Goal: Task Accomplishment & Management: Manage account settings

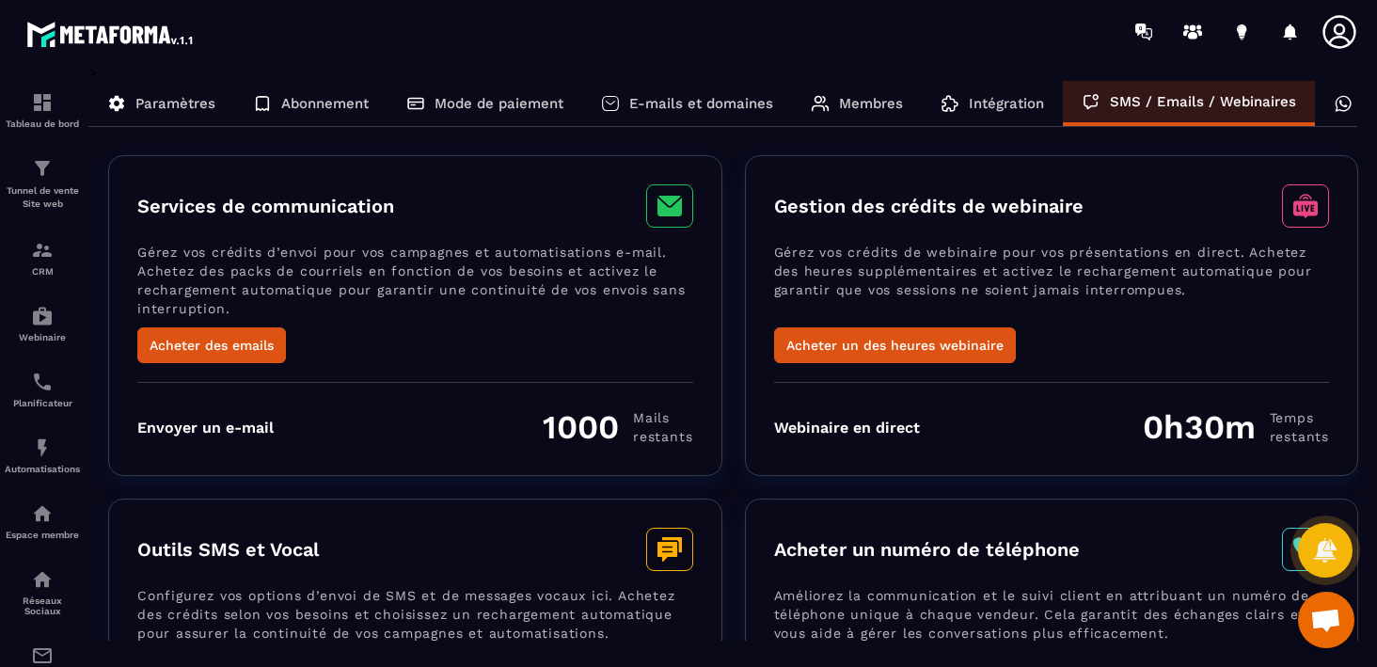
click at [670, 206] on icon at bounding box center [669, 205] width 47 height 43
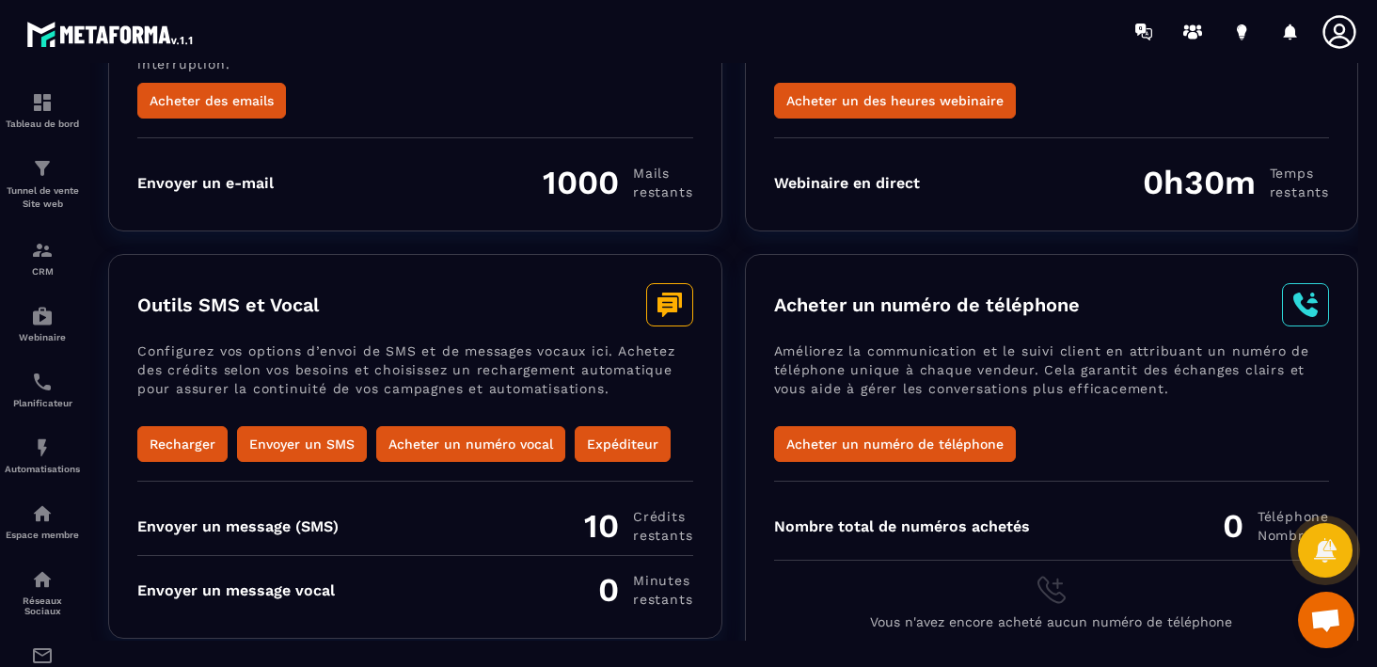
scroll to position [256, 0]
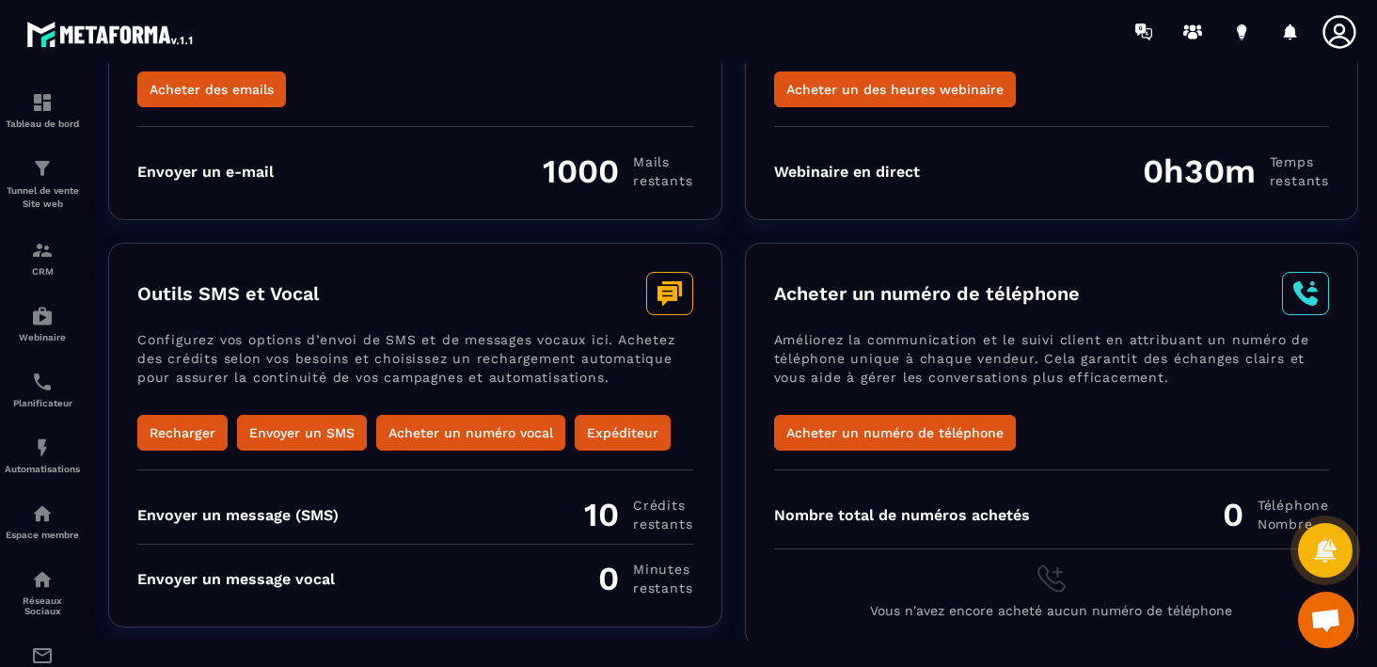
drag, startPoint x: 135, startPoint y: 336, endPoint x: 448, endPoint y: 294, distance: 316.0
click at [448, 294] on div "Outils SMS et Vocal Configurez vos options d’envoi de SMS et de messages vocaux…" at bounding box center [415, 435] width 614 height 385
click at [448, 294] on div "Outils SMS et Vocal" at bounding box center [415, 293] width 556 height 43
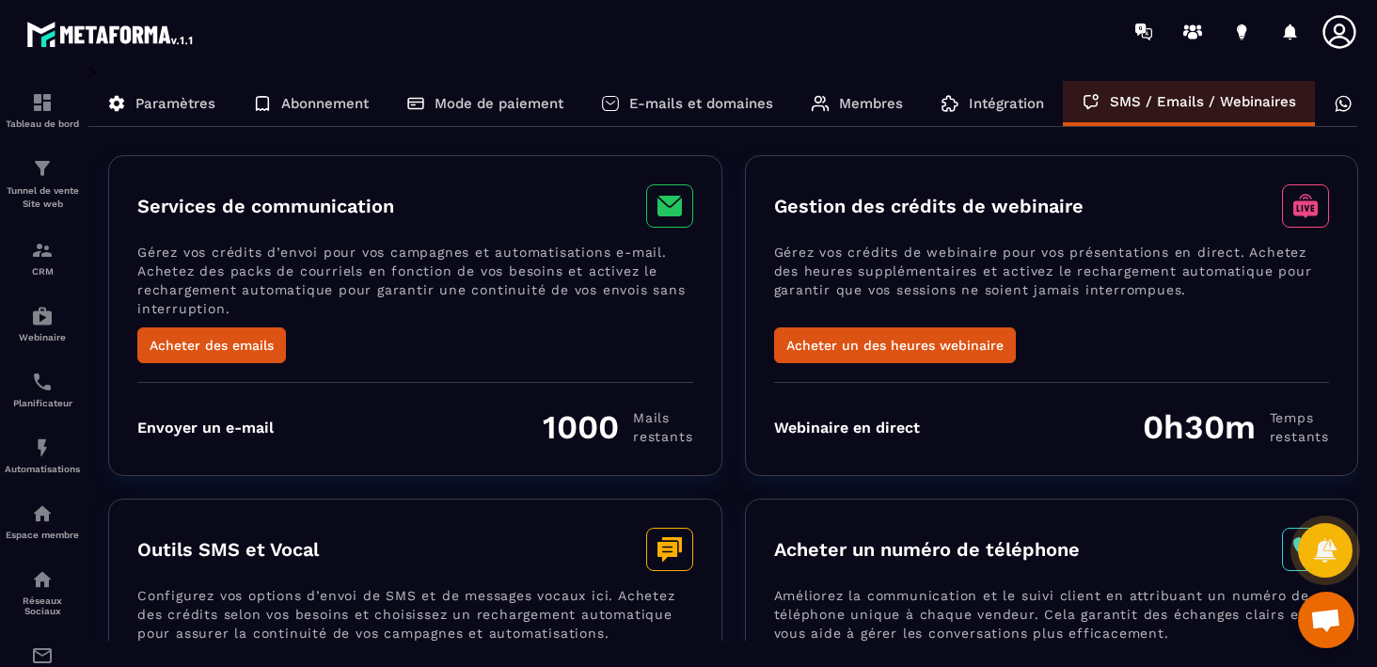
click at [1339, 103] on icon at bounding box center [1343, 103] width 19 height 19
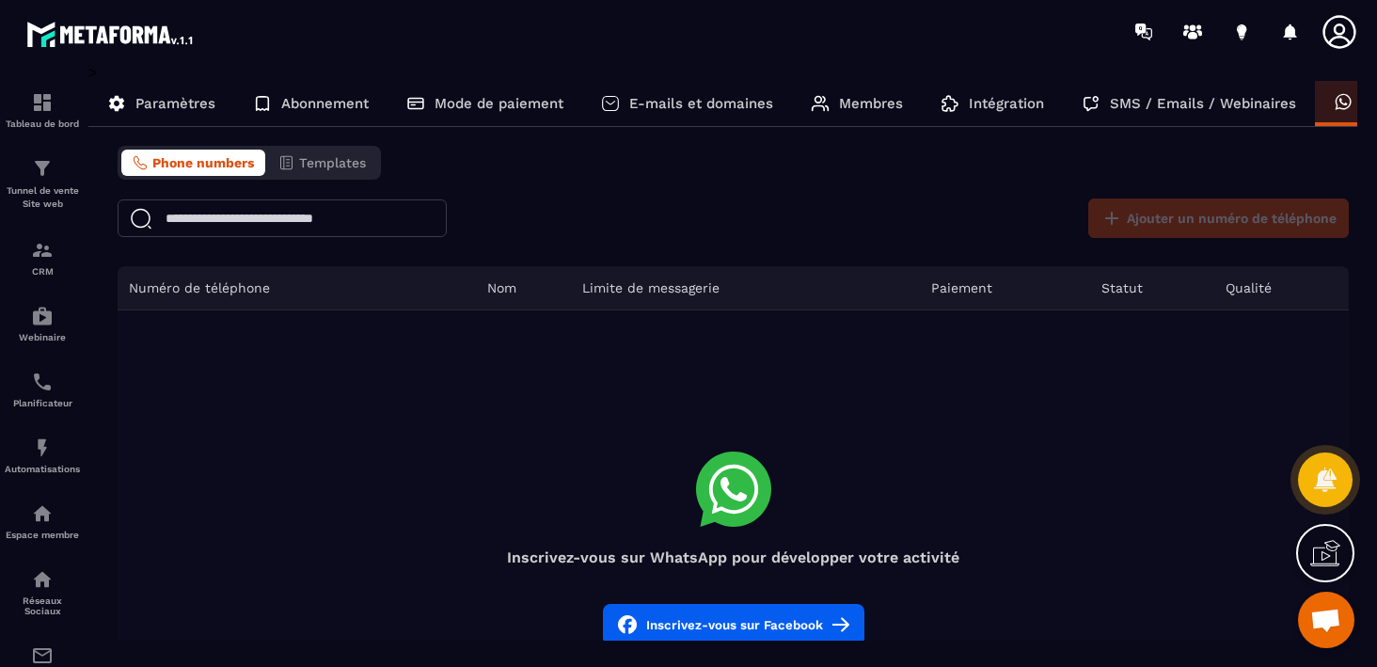
click at [182, 162] on span "Phone numbers" at bounding box center [203, 162] width 102 height 15
click at [731, 499] on icon at bounding box center [733, 489] width 75 height 75
click at [733, 558] on h4 "Inscrivez-vous sur WhatsApp pour développer votre activité" at bounding box center [733, 557] width 1231 height 18
click at [212, 161] on span "Phone numbers" at bounding box center [203, 162] width 102 height 15
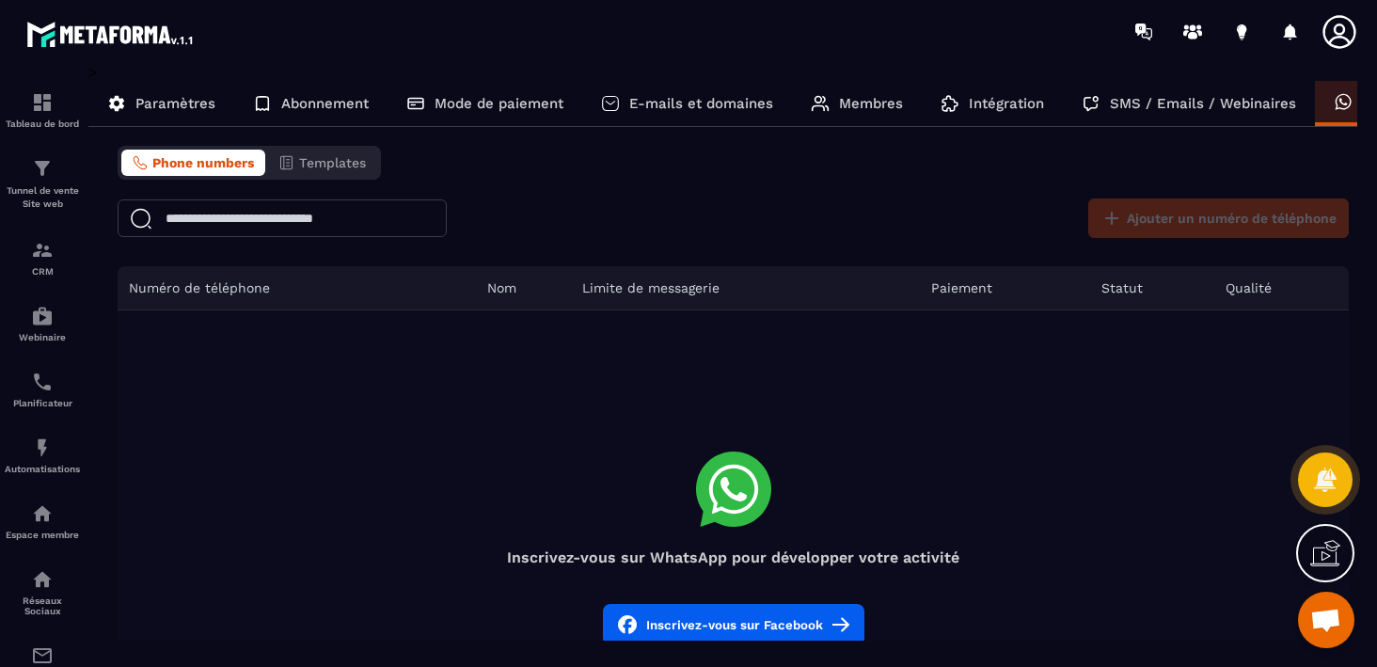
click at [212, 161] on span "Phone numbers" at bounding box center [203, 162] width 102 height 15
click at [1149, 217] on div "Ajouter un numéro de téléphone" at bounding box center [1214, 218] width 270 height 40
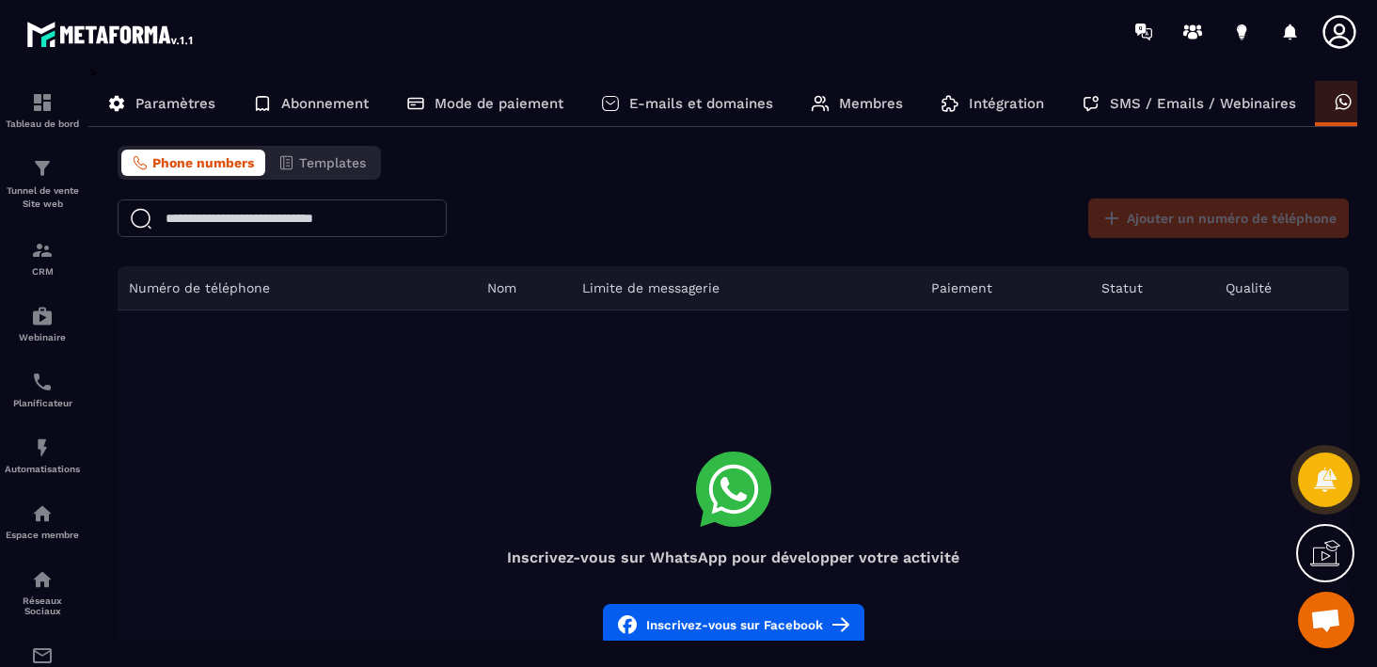
click at [801, 178] on div "Phone numbers Templates Ajouter un numéro de téléphone Numéro de téléphone Nom …" at bounding box center [733, 467] width 1250 height 642
click at [183, 166] on span "Phone numbers" at bounding box center [203, 162] width 102 height 15
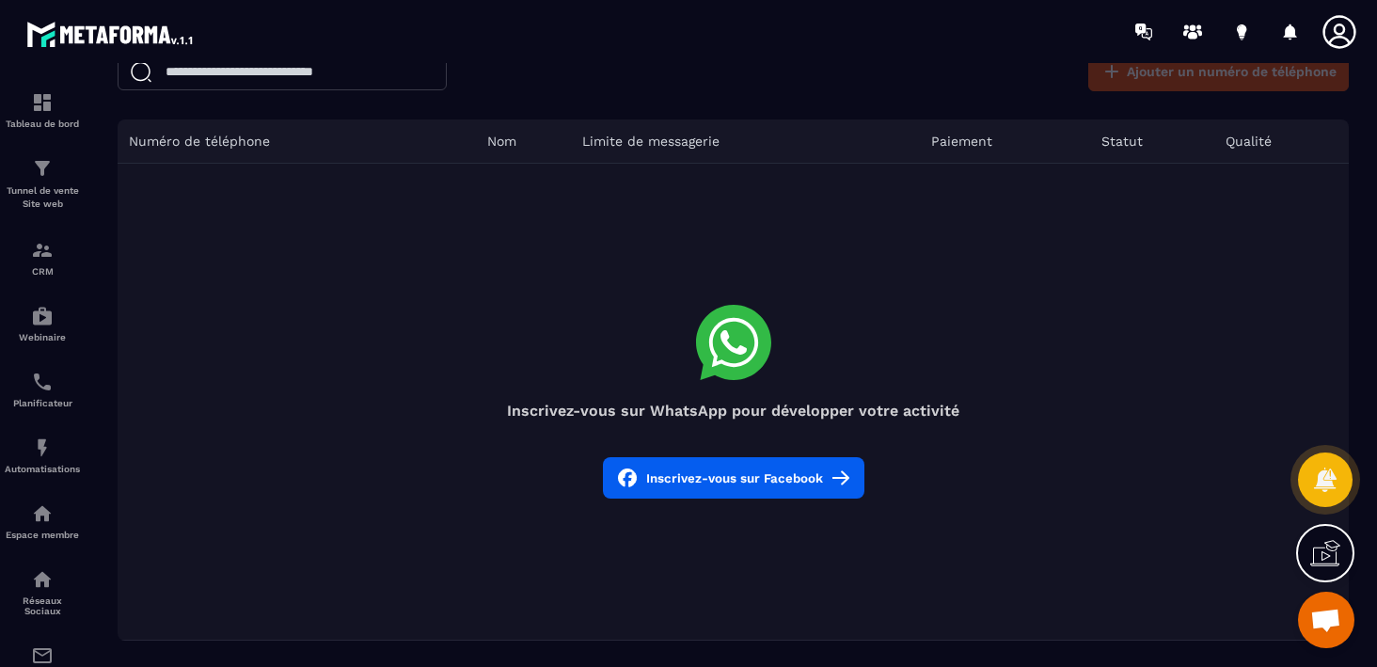
click at [730, 479] on button "Inscrivez-vous sur Facebook" at bounding box center [733, 477] width 261 height 41
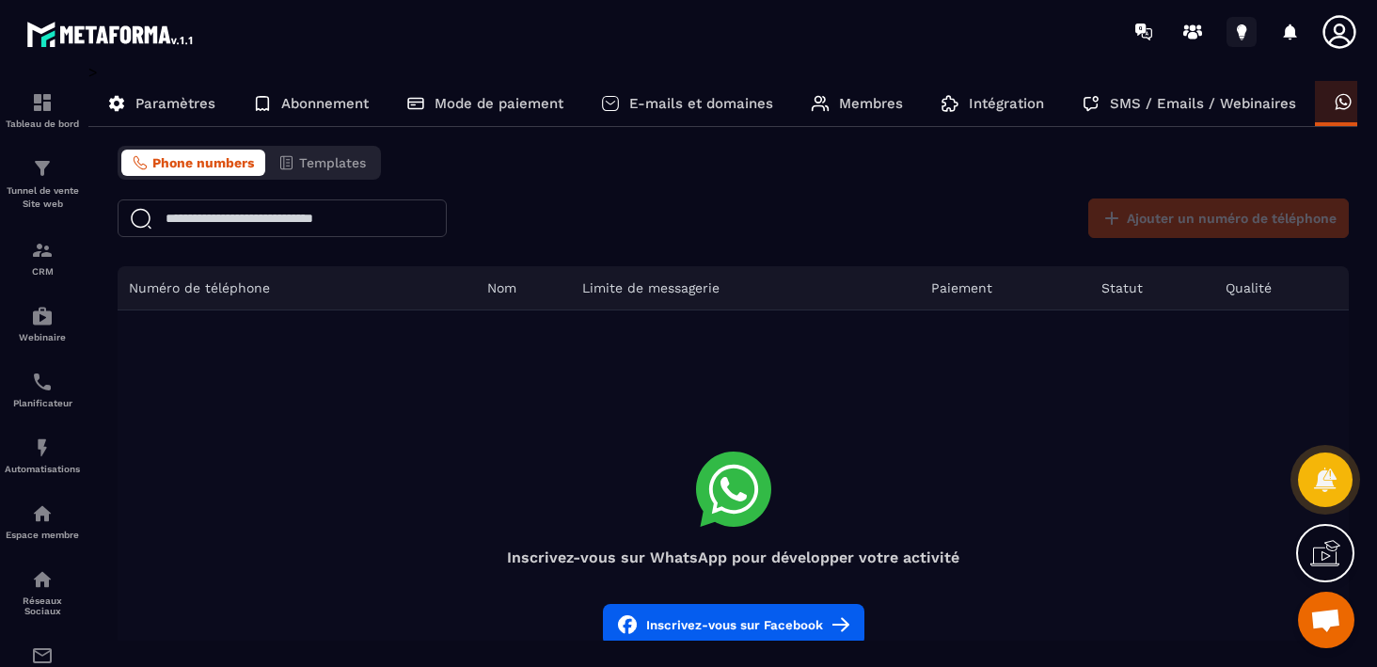
click at [1239, 29] on icon at bounding box center [1241, 30] width 9 height 12
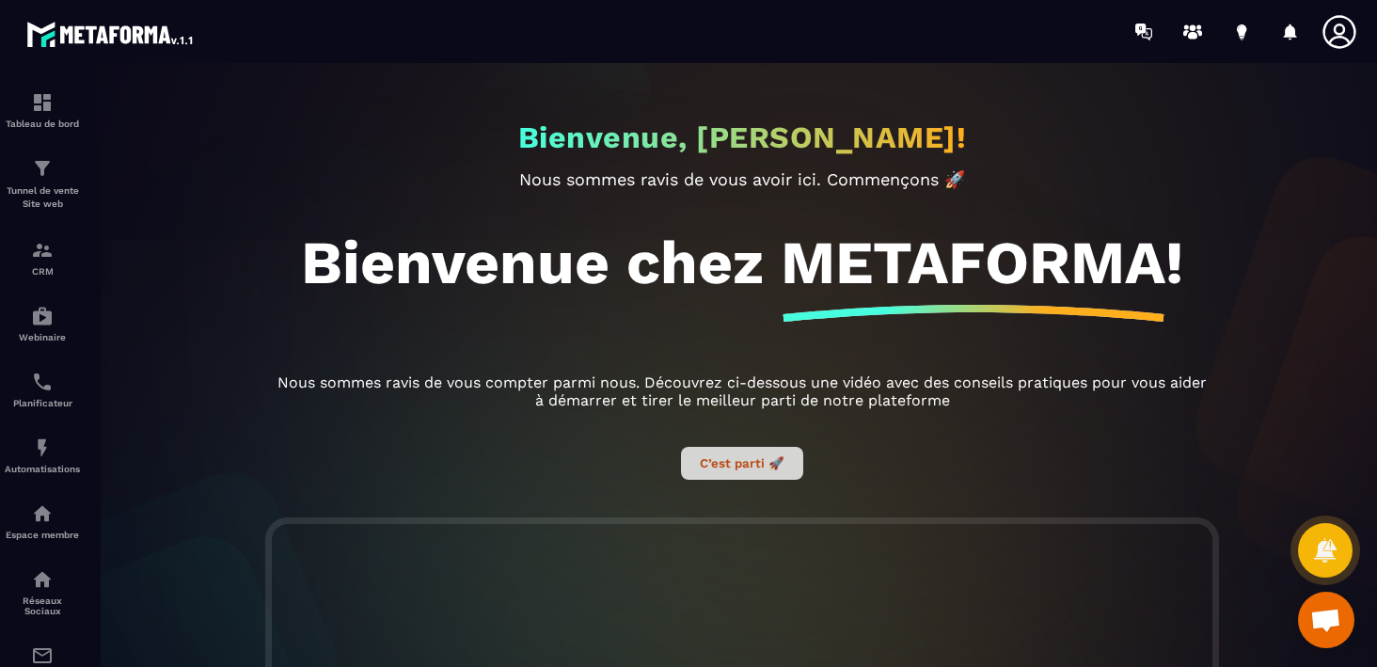
click at [729, 462] on button "C’est parti 🚀" at bounding box center [742, 463] width 122 height 33
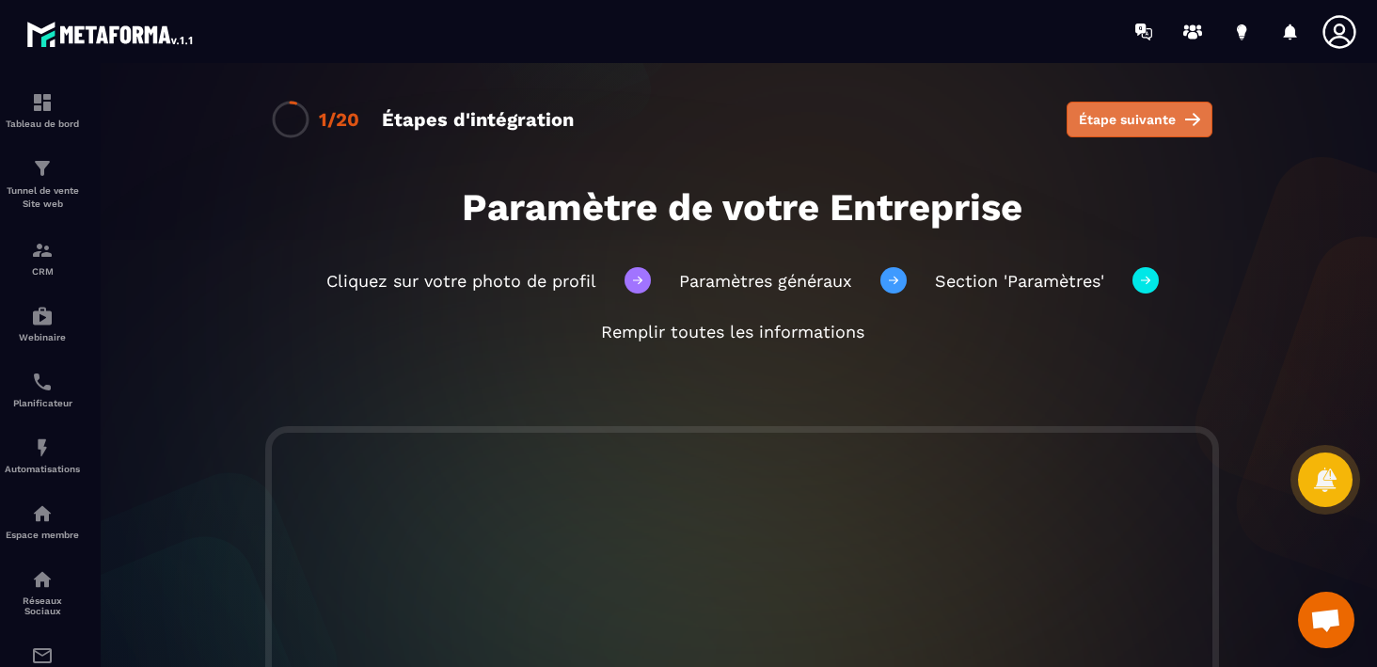
click at [1131, 113] on span "Étape suivante" at bounding box center [1127, 119] width 97 height 19
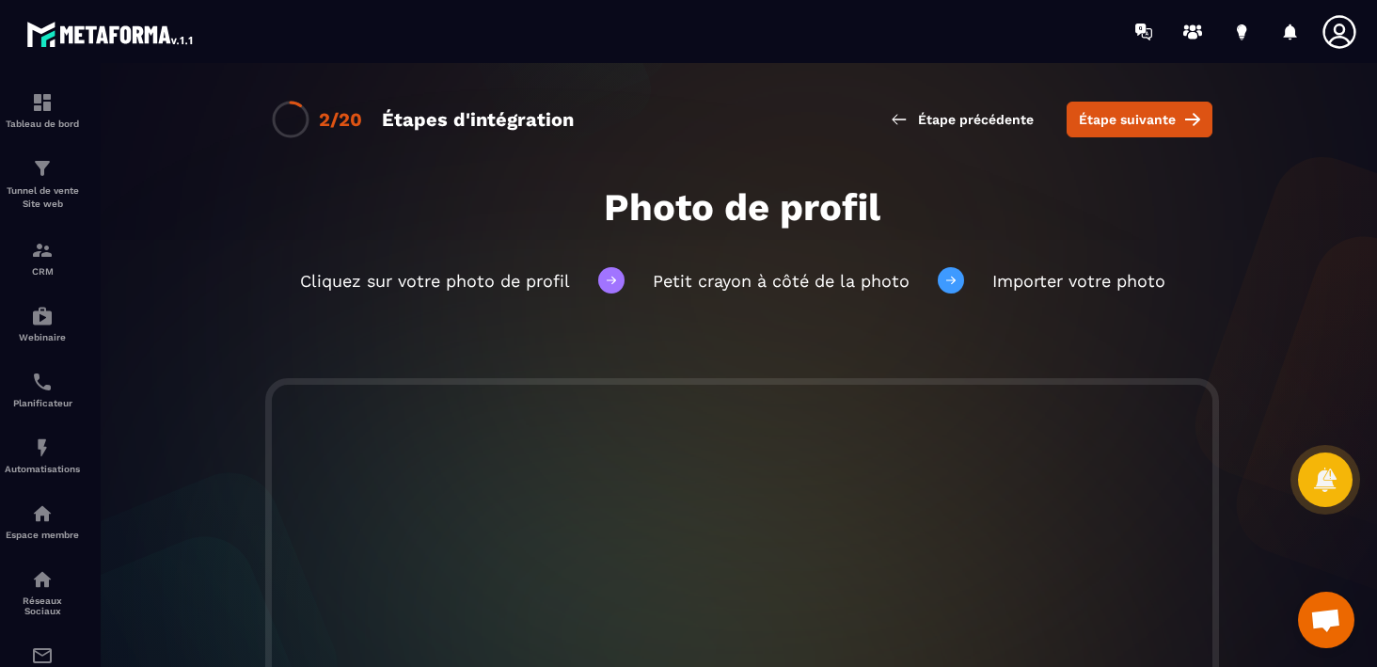
click at [1347, 24] on icon at bounding box center [1340, 32] width 38 height 38
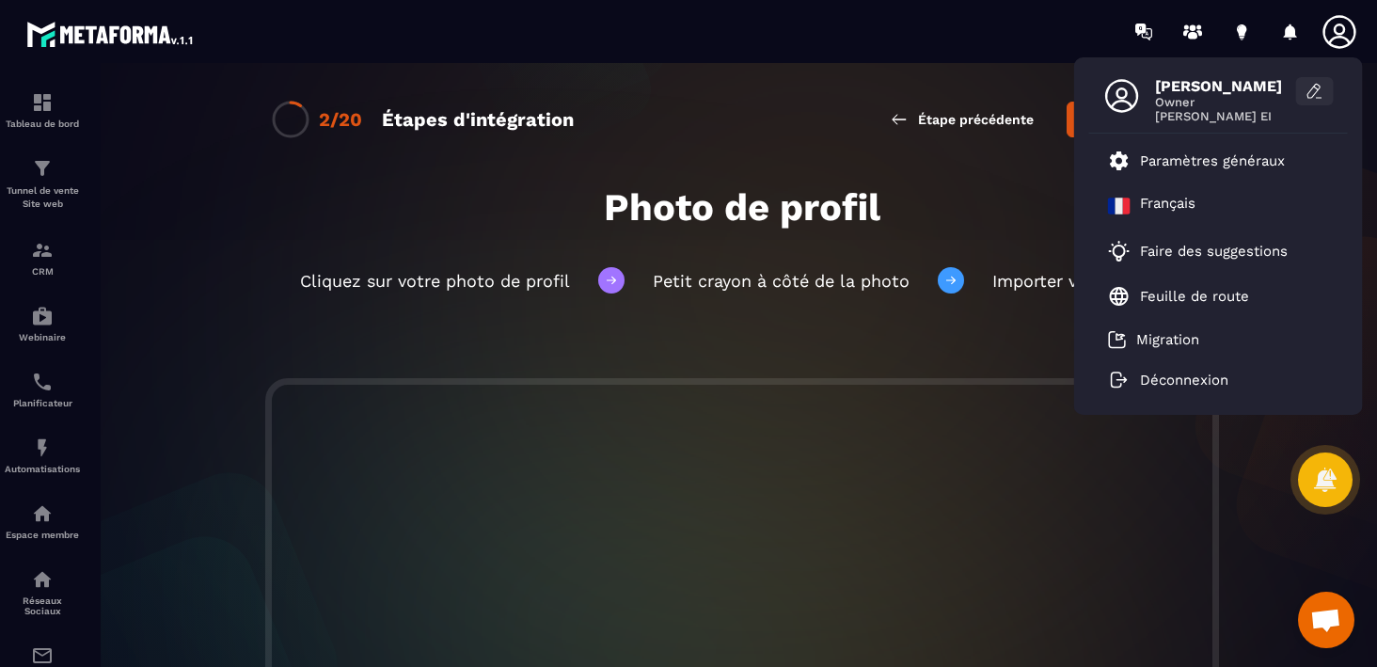
click at [1316, 87] on icon at bounding box center [1316, 88] width 5 height 3
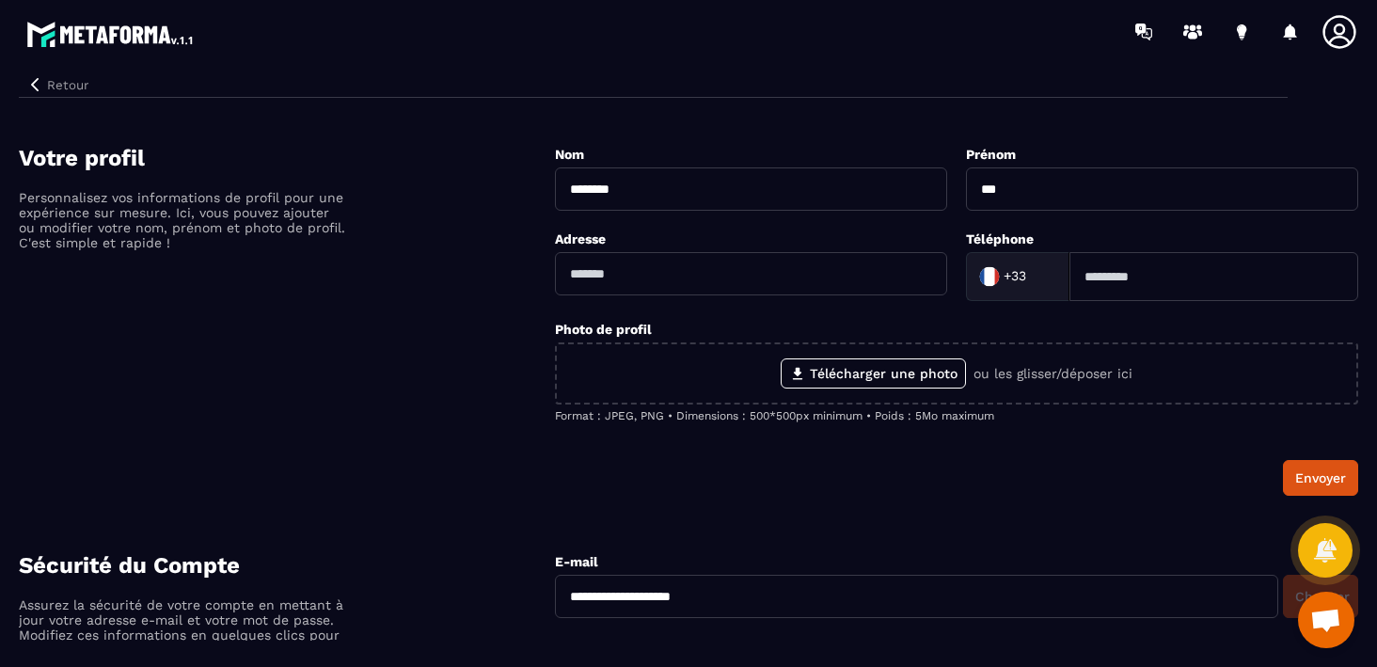
click at [1116, 277] on input at bounding box center [1214, 276] width 289 height 49
type input "**********"
click at [860, 273] on input "**********" at bounding box center [751, 273] width 392 height 43
drag, startPoint x: 860, startPoint y: 273, endPoint x: 501, endPoint y: 325, distance: 362.2
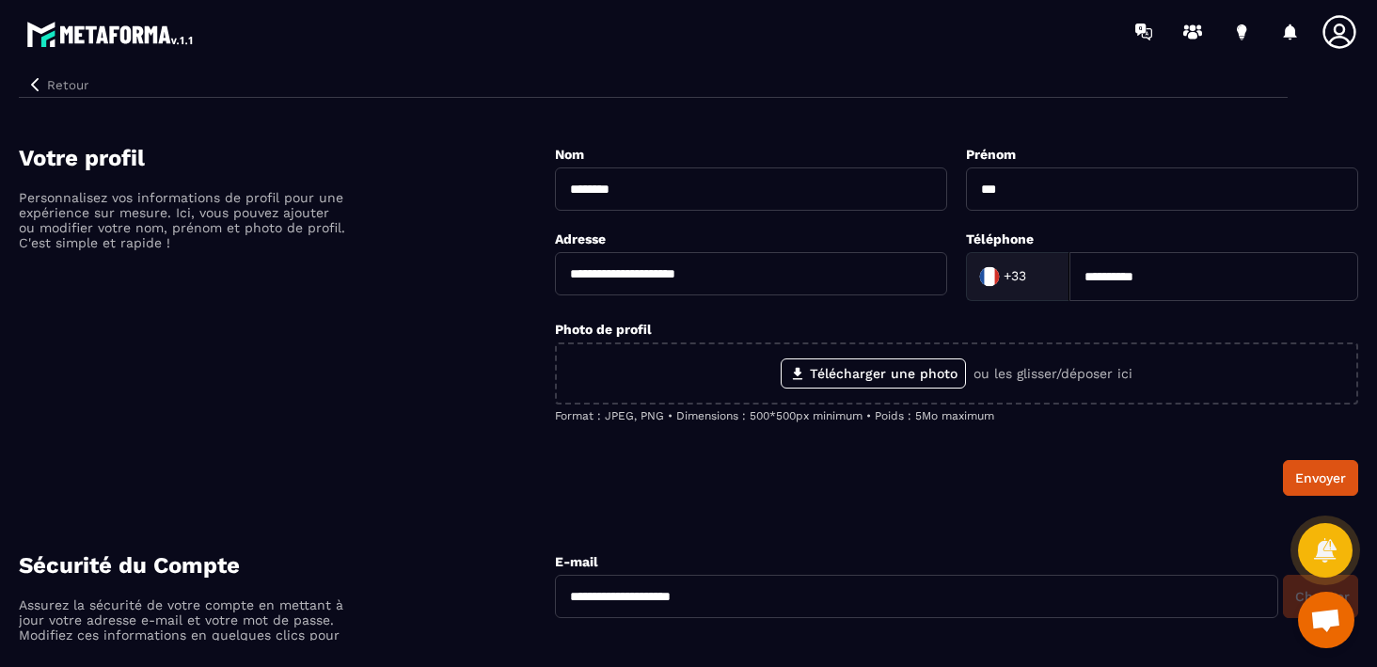
click at [501, 325] on div "**********" at bounding box center [688, 320] width 1339 height 351
click at [505, 364] on div "Votre profil Personnalisez vos informations de profil pour une expérience sur m…" at bounding box center [287, 320] width 536 height 351
click at [1306, 467] on button "Envoyer" at bounding box center [1320, 478] width 75 height 36
